Goal: Information Seeking & Learning: Learn about a topic

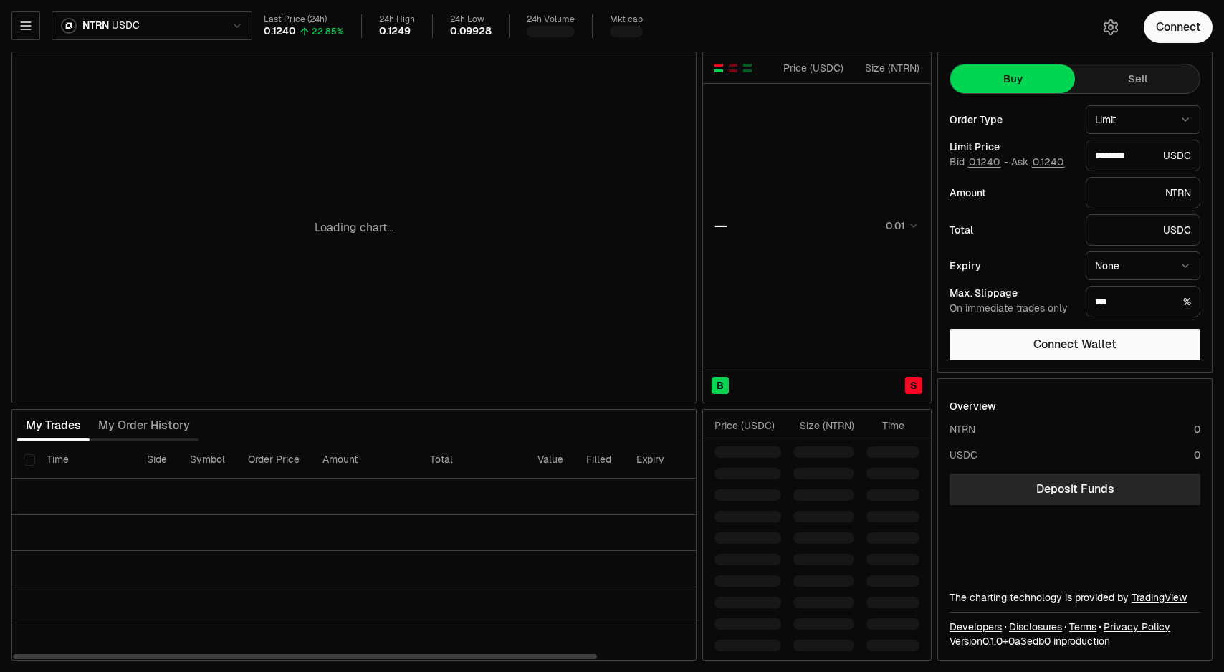
click at [221, 33] on html "Neutron Balance Earn Supervaults Bridge Orderbook Stake Ecosystem Governance Do…" at bounding box center [612, 336] width 1224 height 672
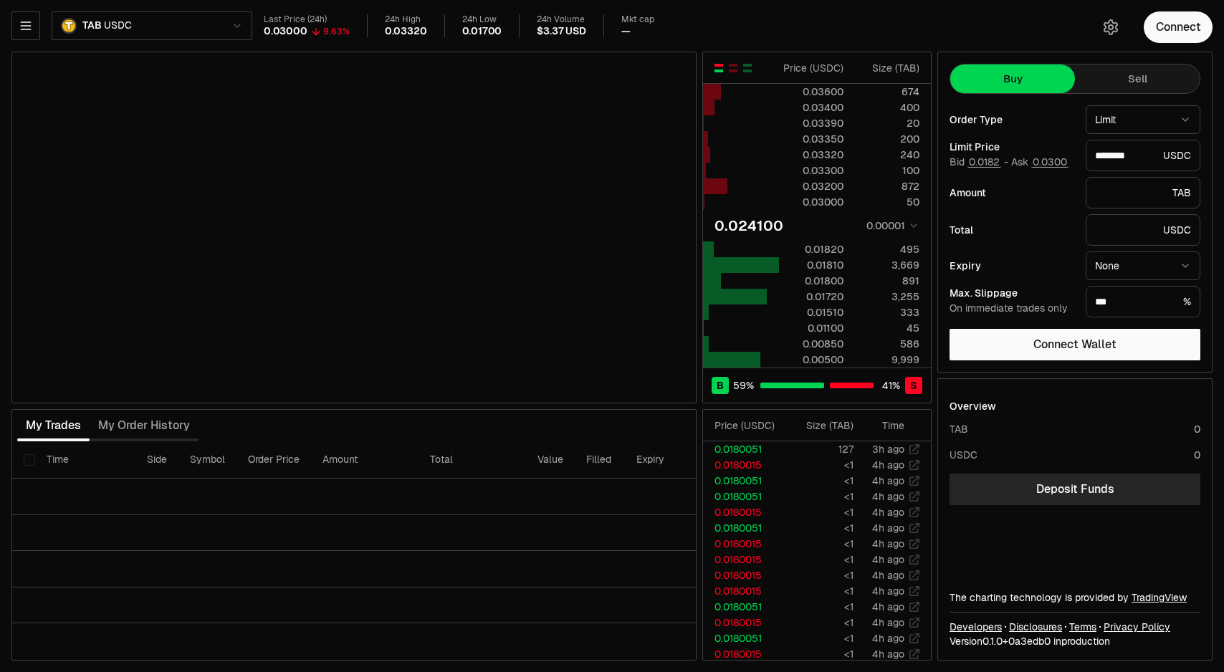
click at [166, 19] on html "Neutron Balance Earn Supervaults Bridge Orderbook Stake Ecosystem Governance Do…" at bounding box center [612, 336] width 1224 height 672
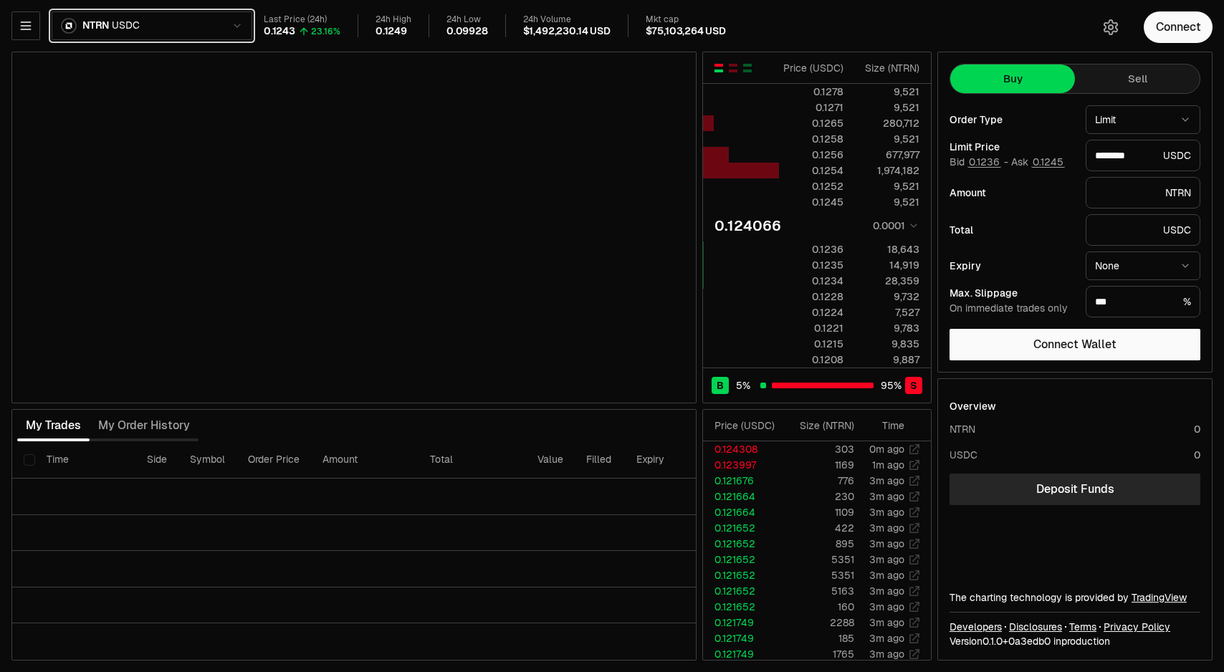
type input "********"
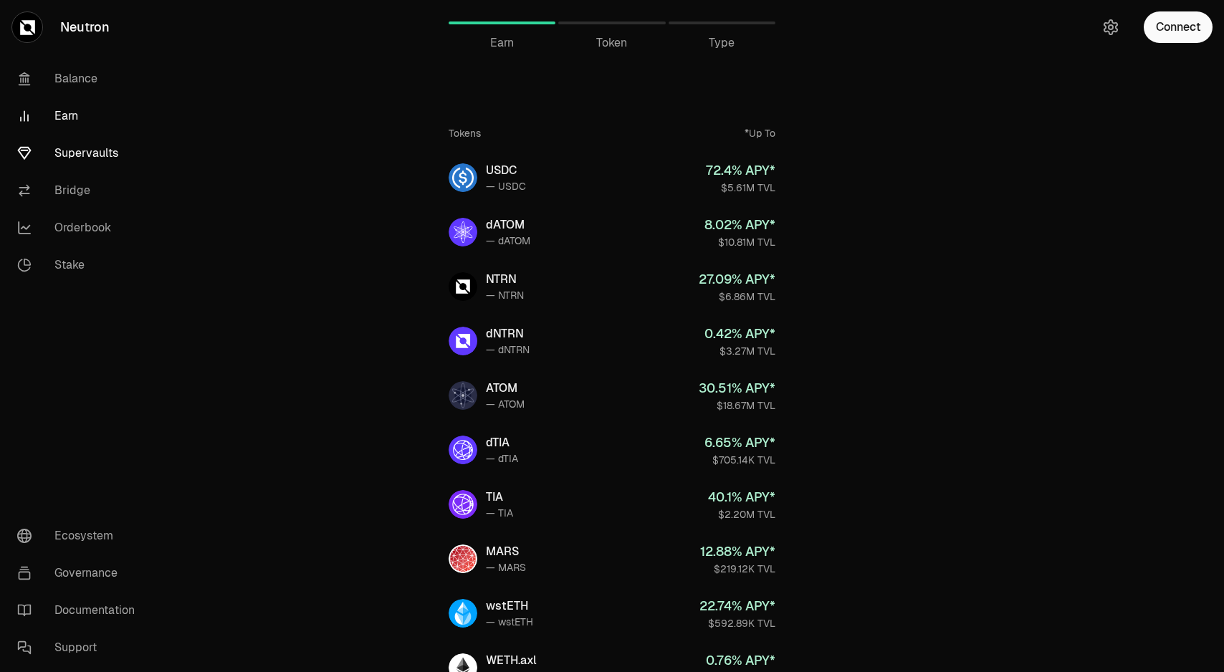
click at [130, 146] on link "Supervaults" at bounding box center [80, 153] width 149 height 37
